Goal: Answer question/provide support: Answer question/provide support

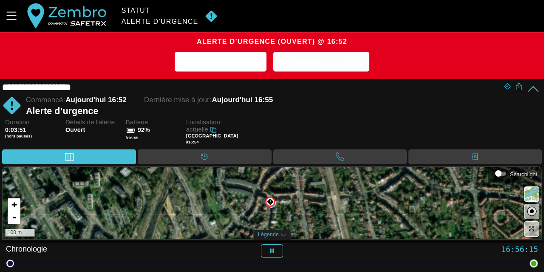
click at [304, 57] on span "Résoudre l'alerte" at bounding box center [321, 62] width 83 height 13
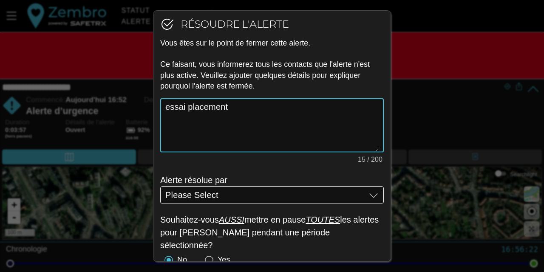
type textarea "essai placement"
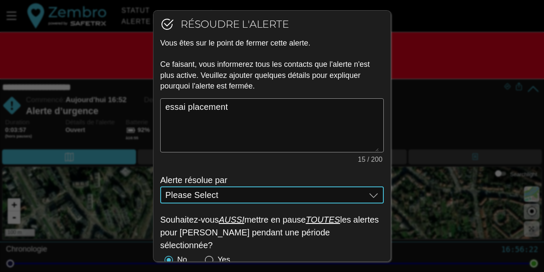
click at [343, 197] on div "Please Select Please Select" at bounding box center [265, 194] width 201 height 17
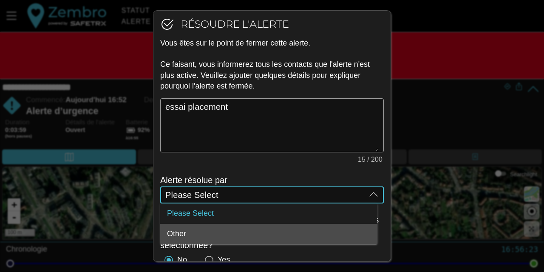
click at [208, 235] on div "Other" at bounding box center [269, 233] width 204 height 9
type input "Other"
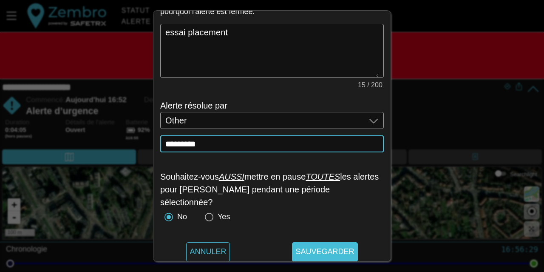
scroll to position [78, 0]
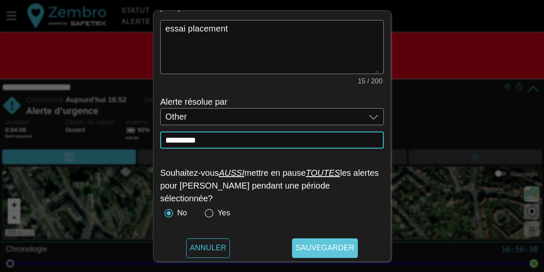
type input "*********"
click at [308, 247] on span "Sauvegarder" at bounding box center [324, 248] width 59 height 20
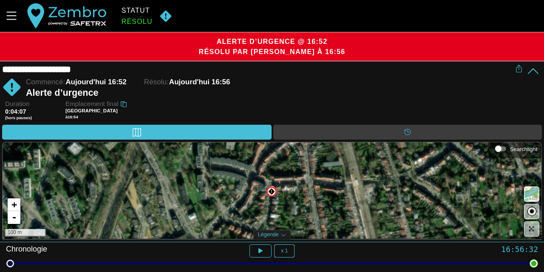
click at [246, 108] on div "Duration 0:04:07 (hors pauses) Emplacement final [GEOGRAPHIC_DATA] à 16:54" at bounding box center [273, 112] width 537 height 24
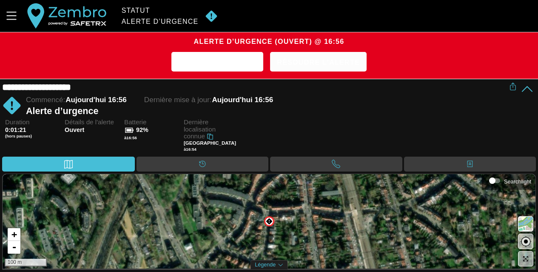
click at [320, 65] on span "Résoudre l'alerte" at bounding box center [318, 62] width 83 height 13
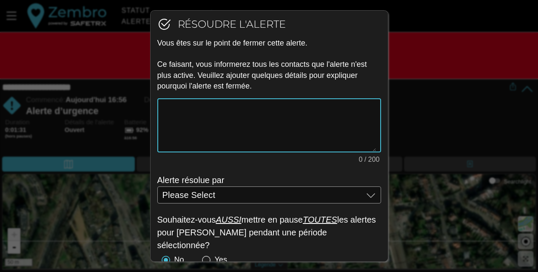
click at [217, 118] on textarea "0 / 200" at bounding box center [268, 125] width 213 height 52
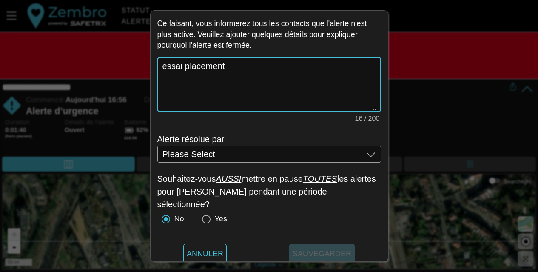
scroll to position [46, 0]
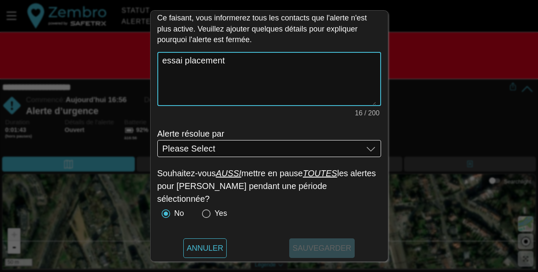
type textarea "essai placement"
click at [224, 147] on div "Please Select Please Select" at bounding box center [262, 148] width 201 height 17
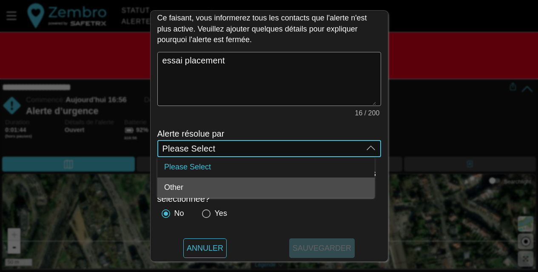
click at [203, 188] on div "Other" at bounding box center [266, 187] width 204 height 9
type input "Other"
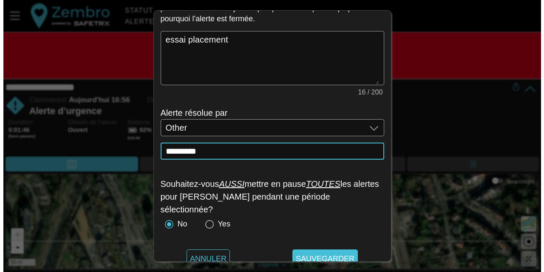
scroll to position [78, 0]
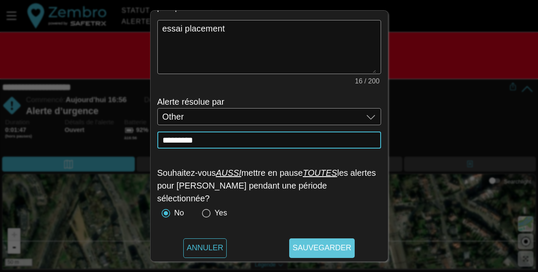
click at [309, 247] on span "Sauvegarder" at bounding box center [321, 248] width 59 height 20
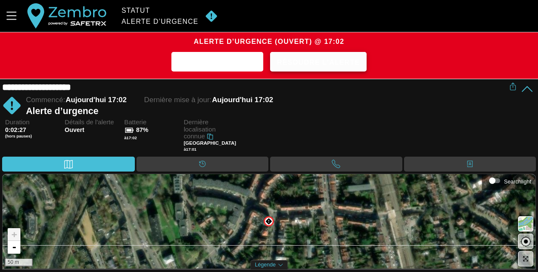
click at [308, 60] on span "Résoudre l'alerte" at bounding box center [318, 62] width 83 height 13
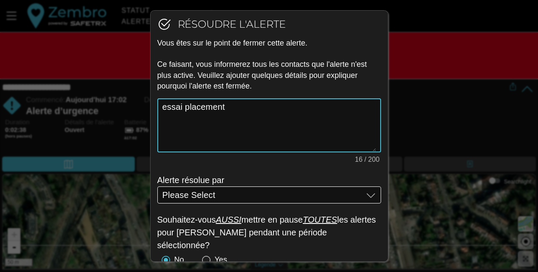
type textarea "essai placement"
click at [350, 196] on div "Please Select Please Select" at bounding box center [262, 194] width 201 height 17
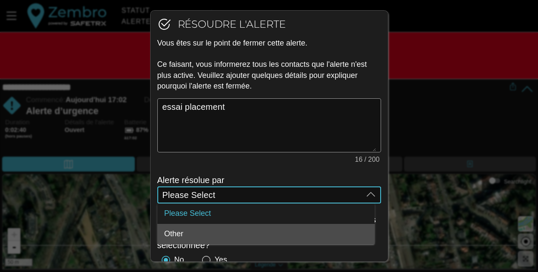
click at [244, 231] on div "Other" at bounding box center [266, 233] width 204 height 9
type input "Other"
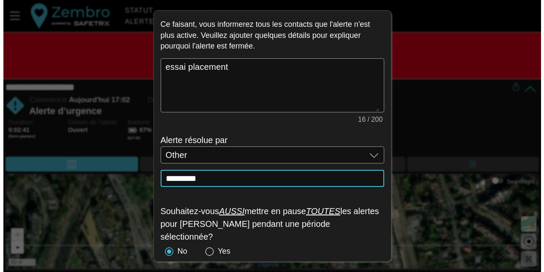
scroll to position [78, 0]
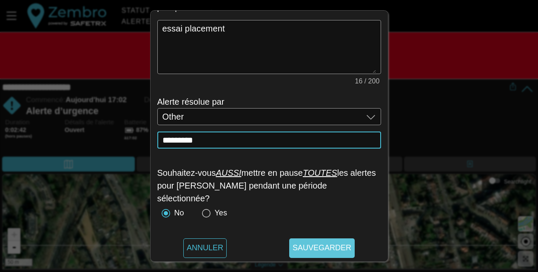
click at [310, 243] on span "Sauvegarder" at bounding box center [321, 248] width 59 height 20
